Goal: Transaction & Acquisition: Download file/media

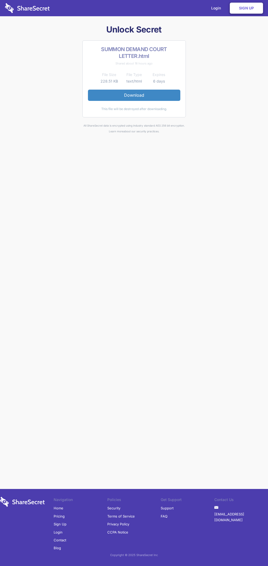
click at [134, 95] on link "Download" at bounding box center [134, 95] width 93 height 11
